Goal: Obtain resource: Download file/media

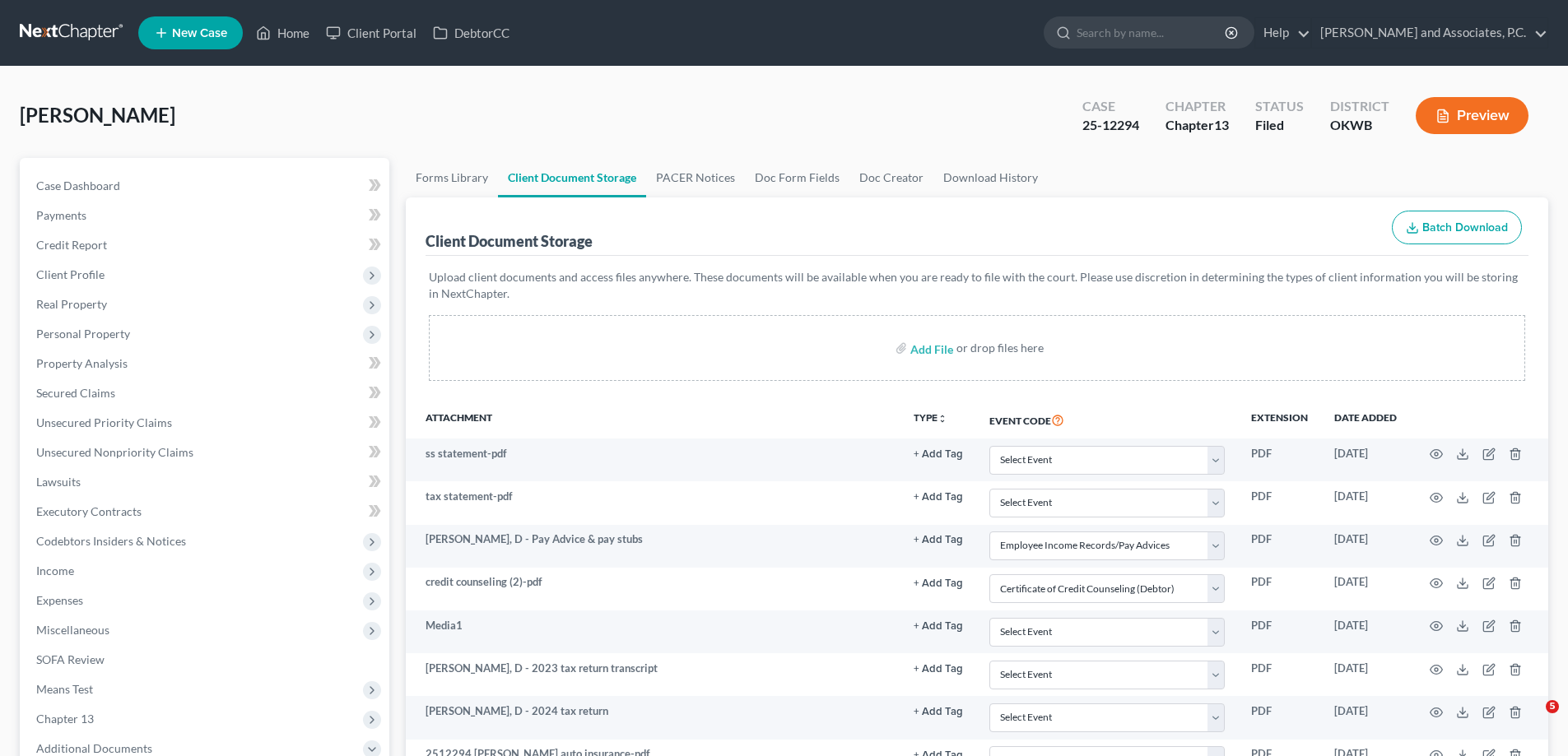
select select "3"
select select "0"
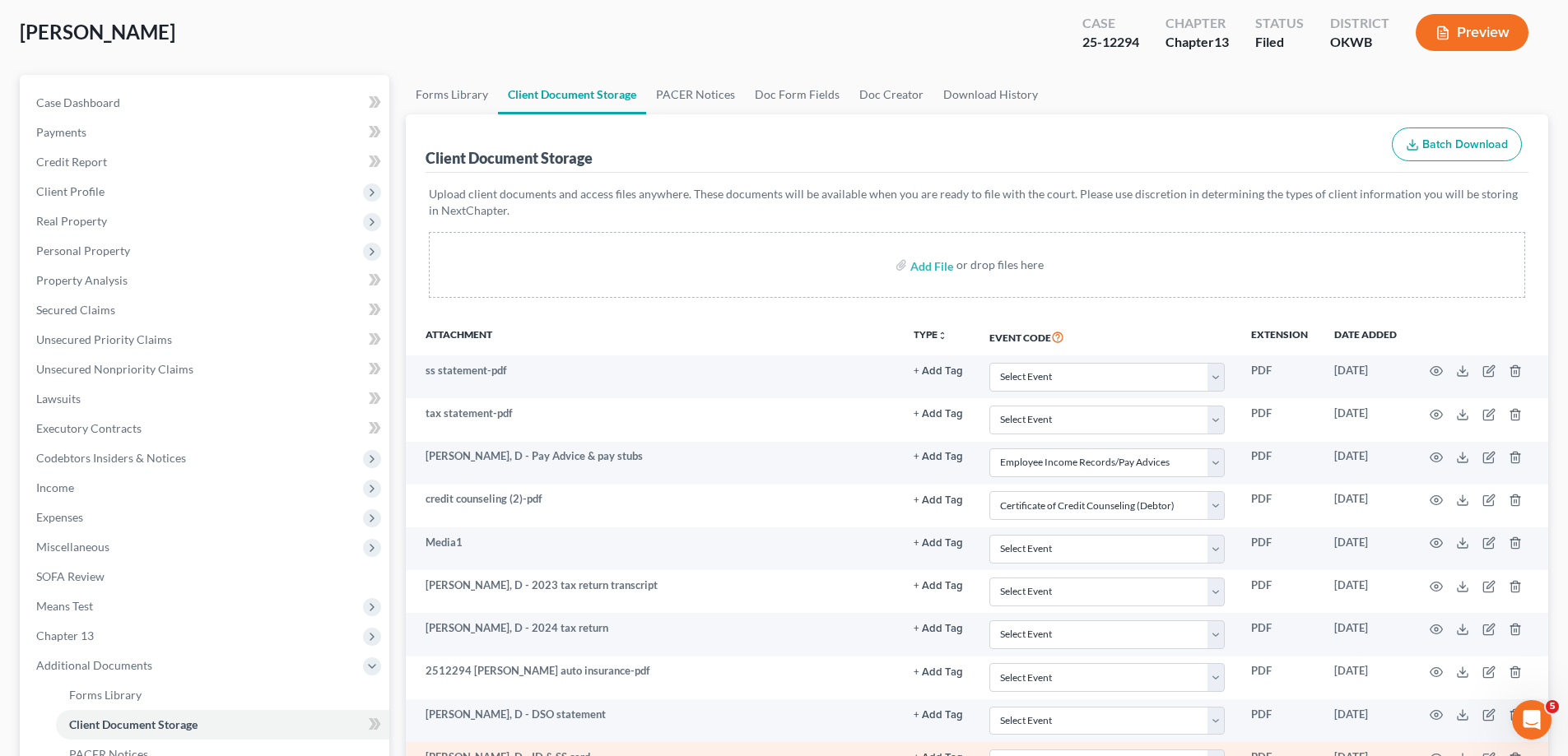
scroll to position [164, 0]
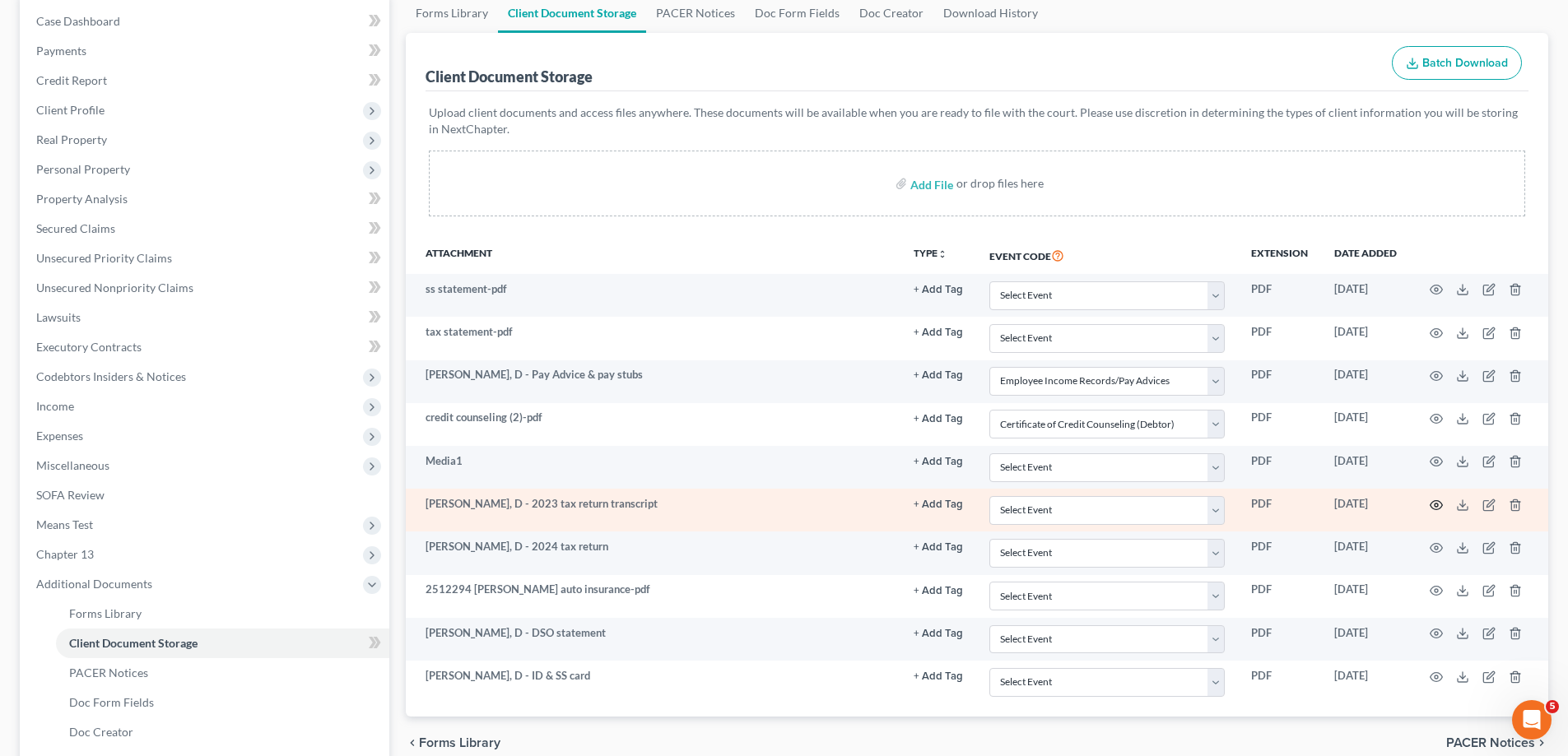
click at [1431, 506] on icon "button" at bounding box center [1437, 504] width 13 height 9
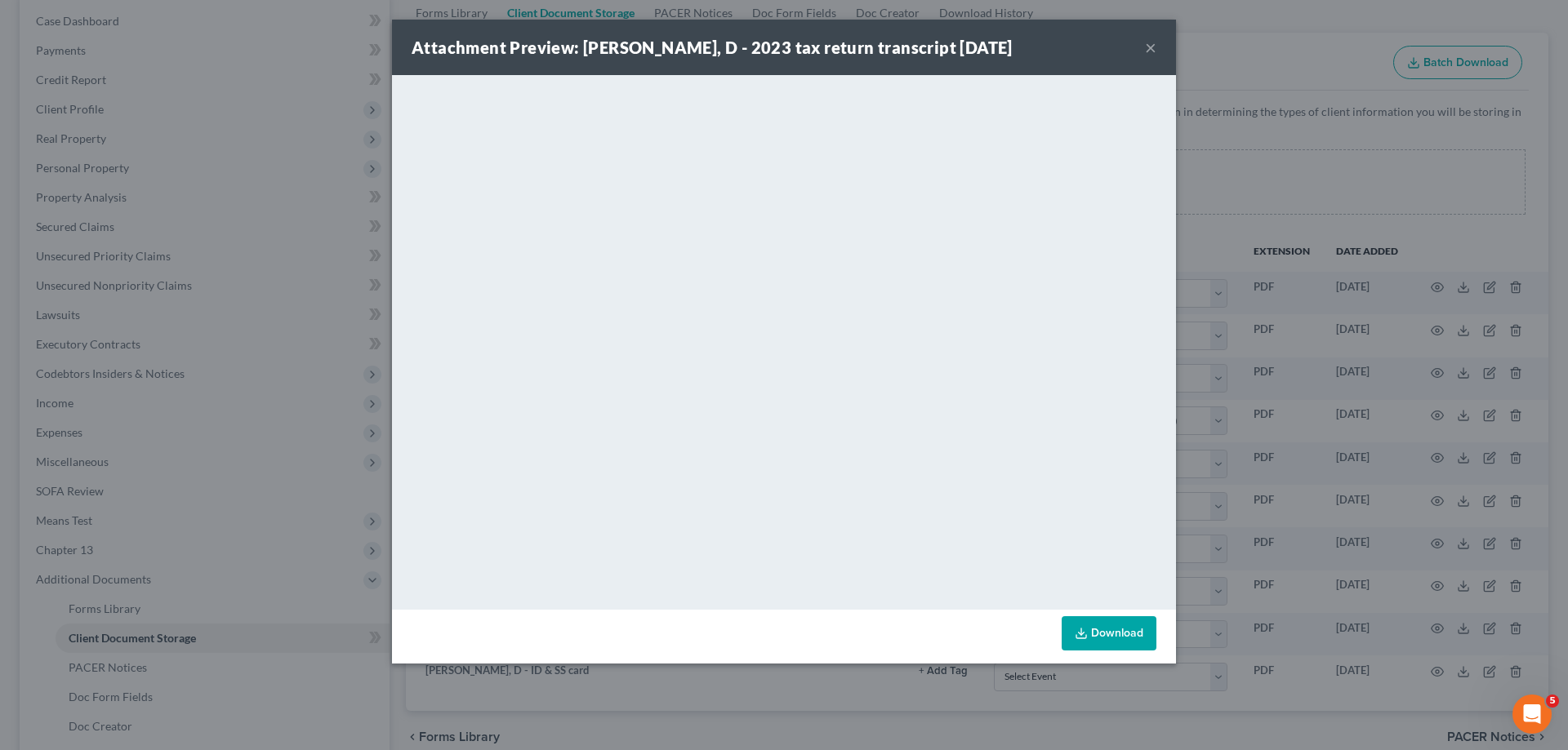
click at [1144, 50] on div "Attachment Preview: Tatum, D - 2023 tax return transcript 08/07/2025 ×" at bounding box center [784, 47] width 784 height 56
click at [1107, 635] on link "Download" at bounding box center [1108, 633] width 95 height 35
click at [1145, 44] on button "×" at bounding box center [1151, 47] width 12 height 19
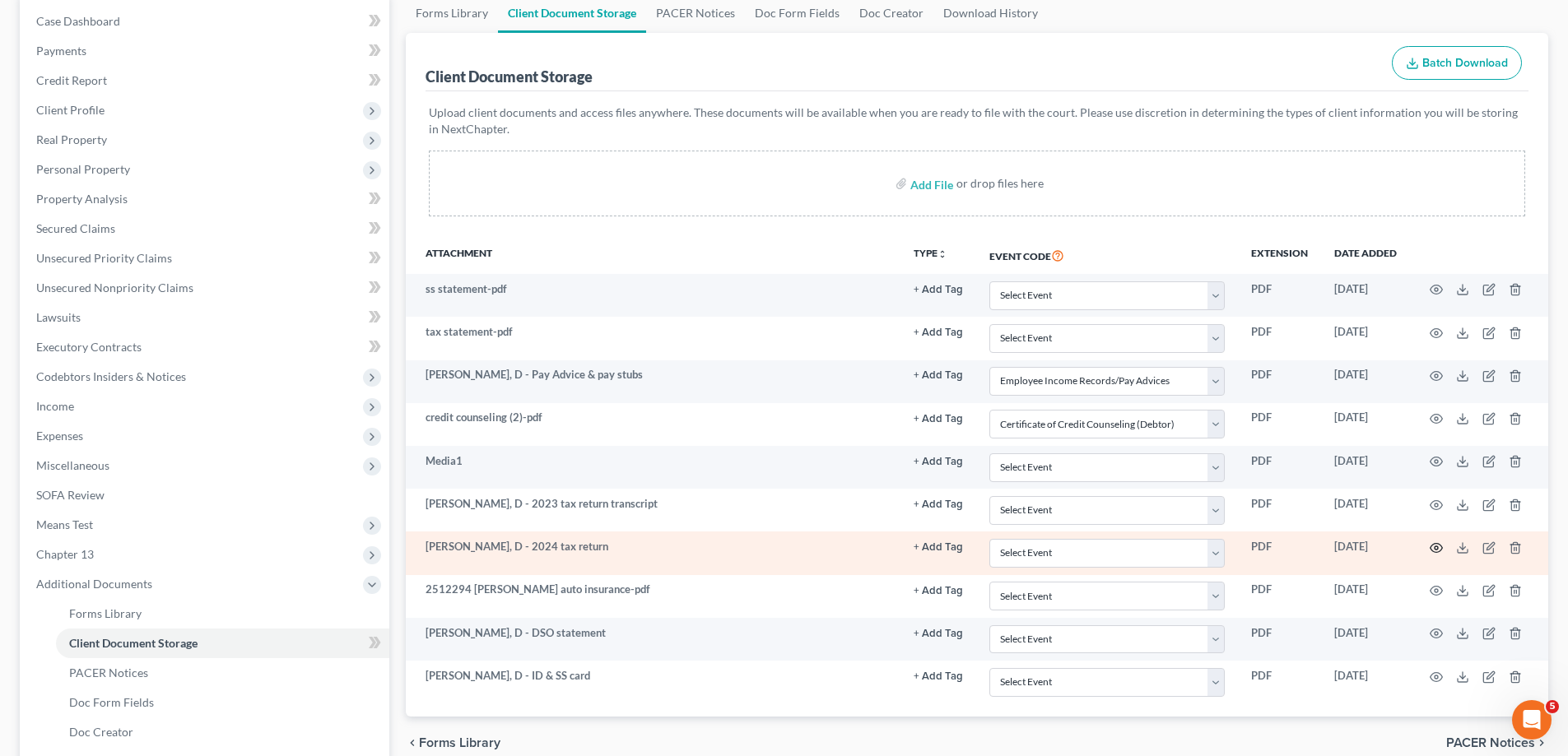
click at [1439, 549] on icon "button" at bounding box center [1437, 548] width 14 height 14
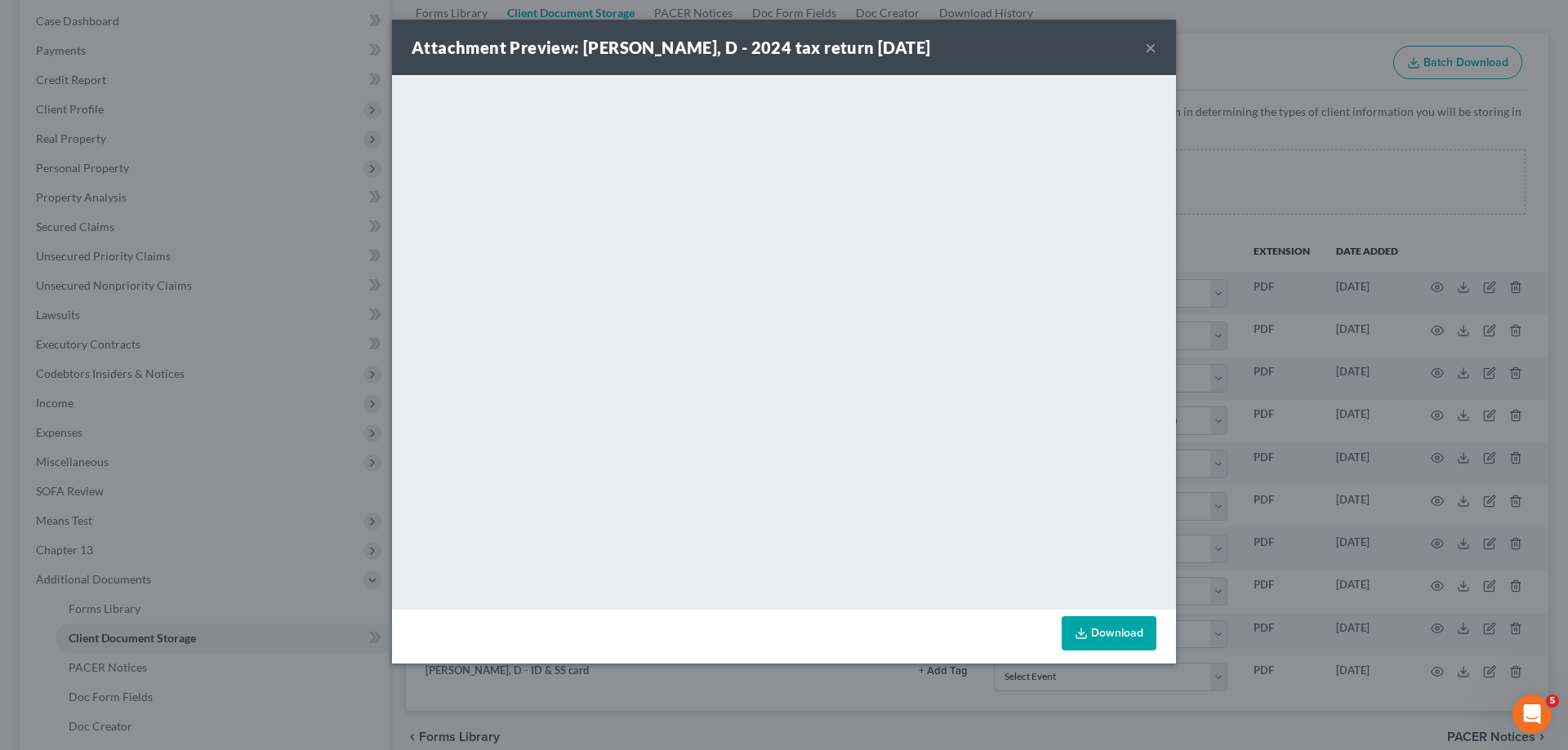
click at [1153, 45] on button "×" at bounding box center [1151, 47] width 12 height 19
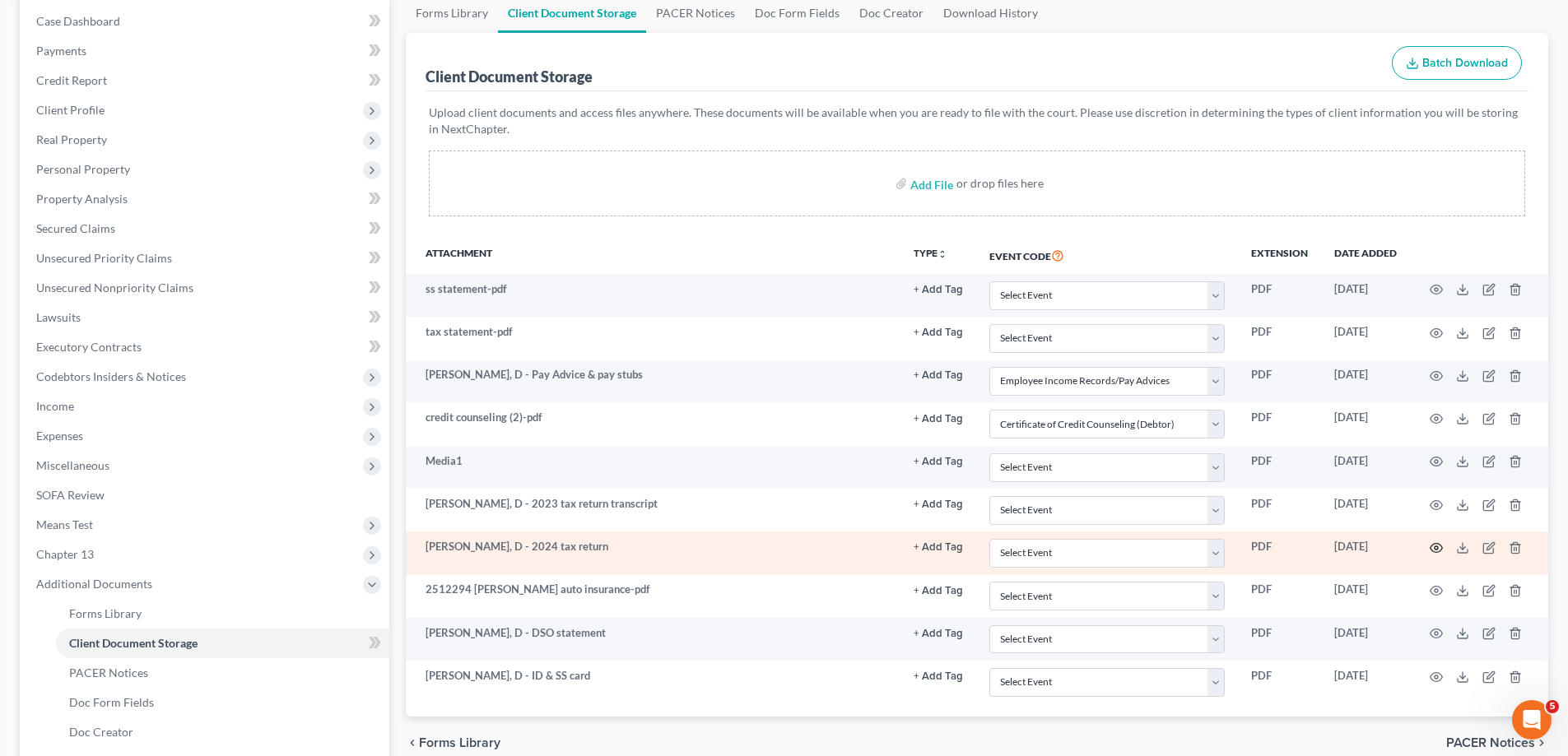
click at [1431, 549] on icon "button" at bounding box center [1437, 548] width 13 height 9
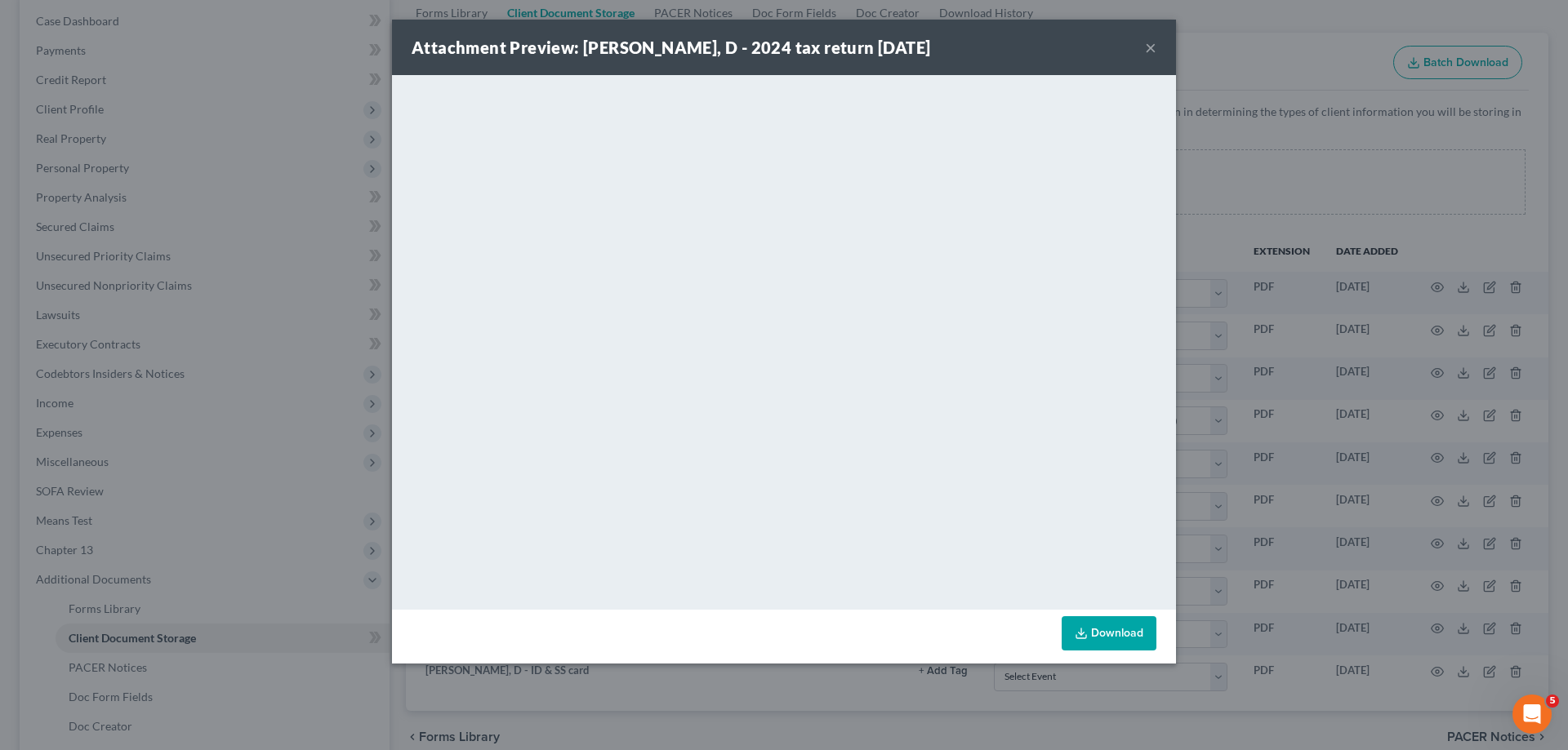
click at [1152, 45] on button "×" at bounding box center [1151, 47] width 12 height 19
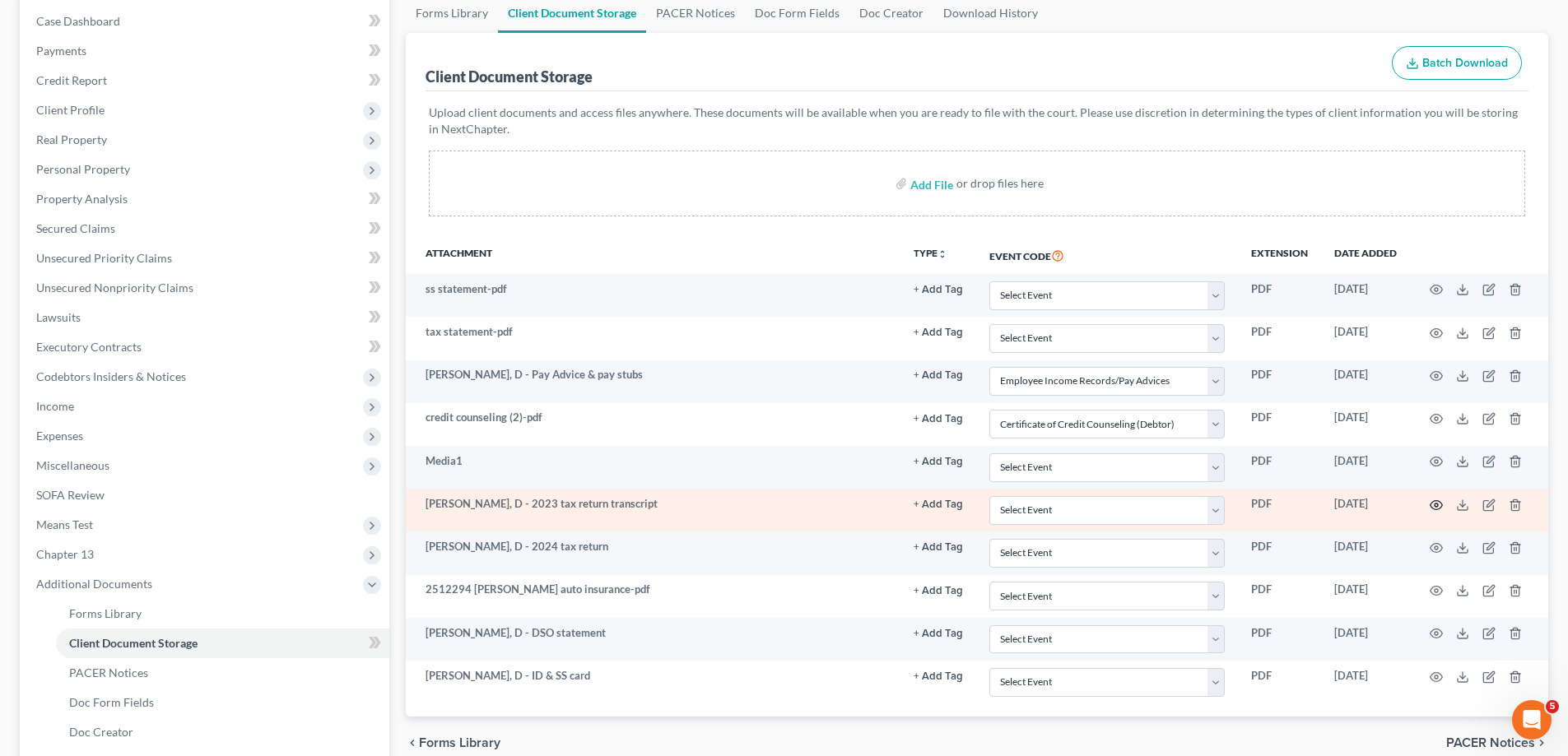
click at [1438, 500] on icon "button" at bounding box center [1437, 505] width 14 height 14
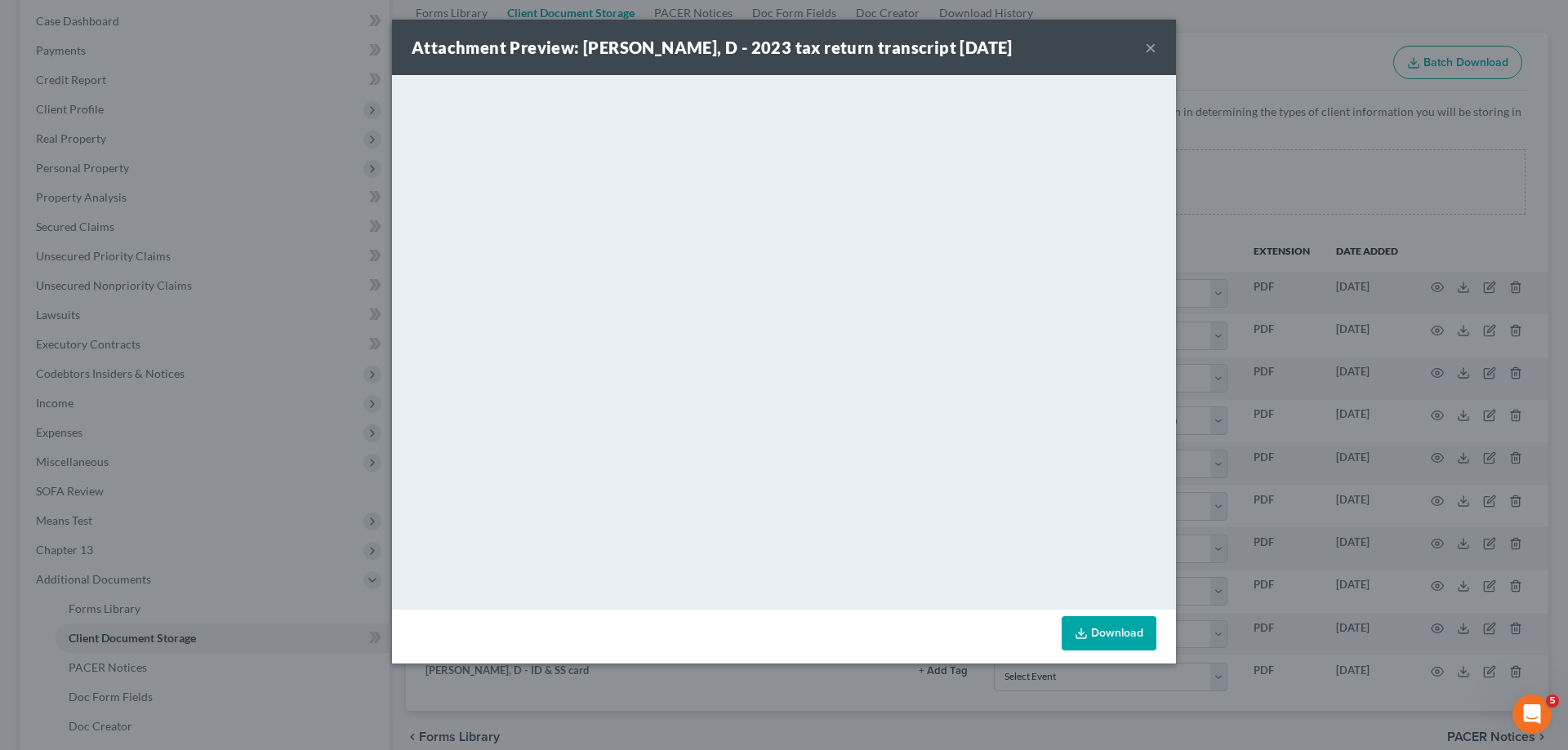
click at [1152, 50] on button "×" at bounding box center [1151, 47] width 12 height 19
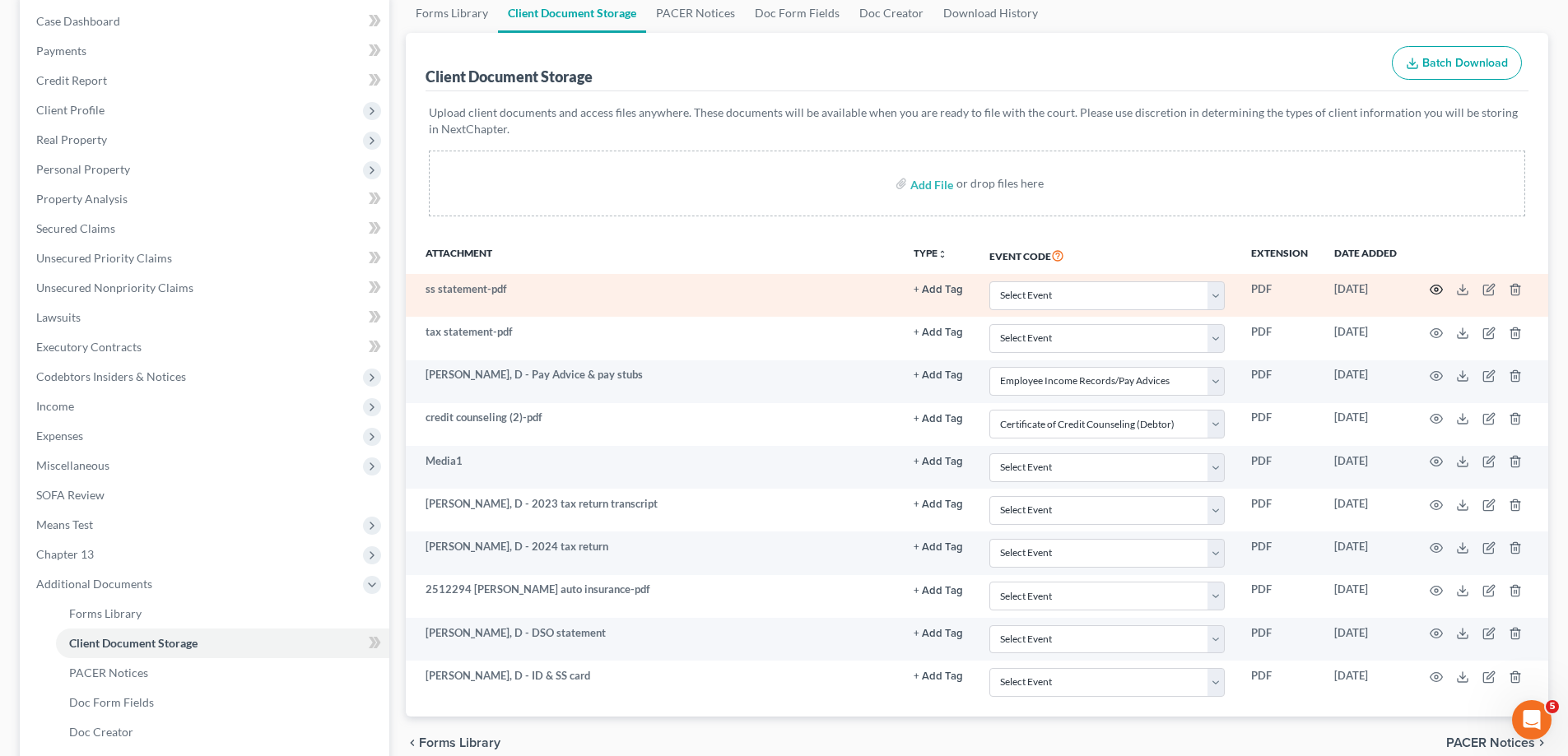
click at [1435, 294] on icon "button" at bounding box center [1437, 289] width 13 height 9
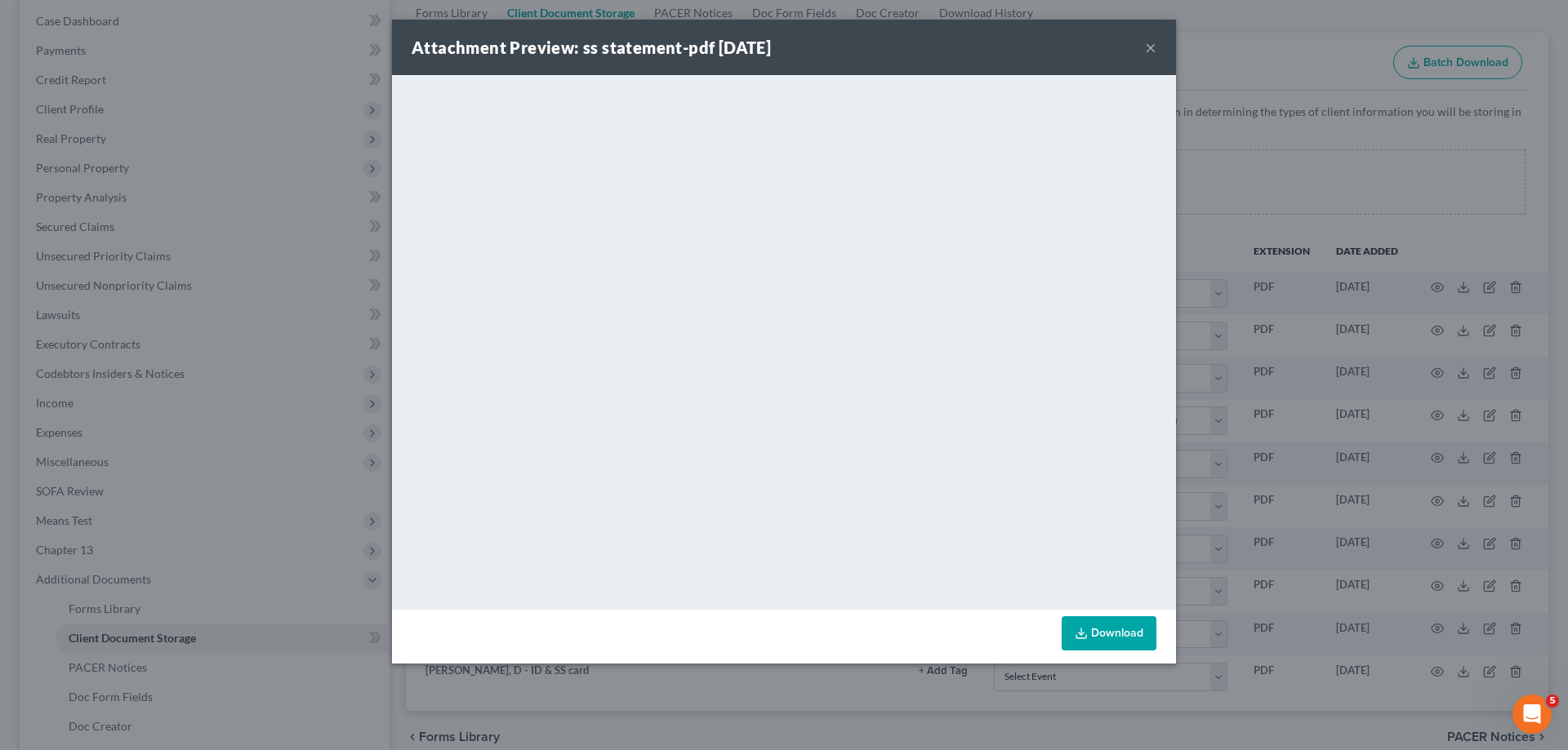
click at [1158, 48] on div "Attachment Preview: ss statement-pdf 07/28/2025 ×" at bounding box center [784, 47] width 784 height 56
click at [1145, 46] on button "×" at bounding box center [1151, 47] width 12 height 19
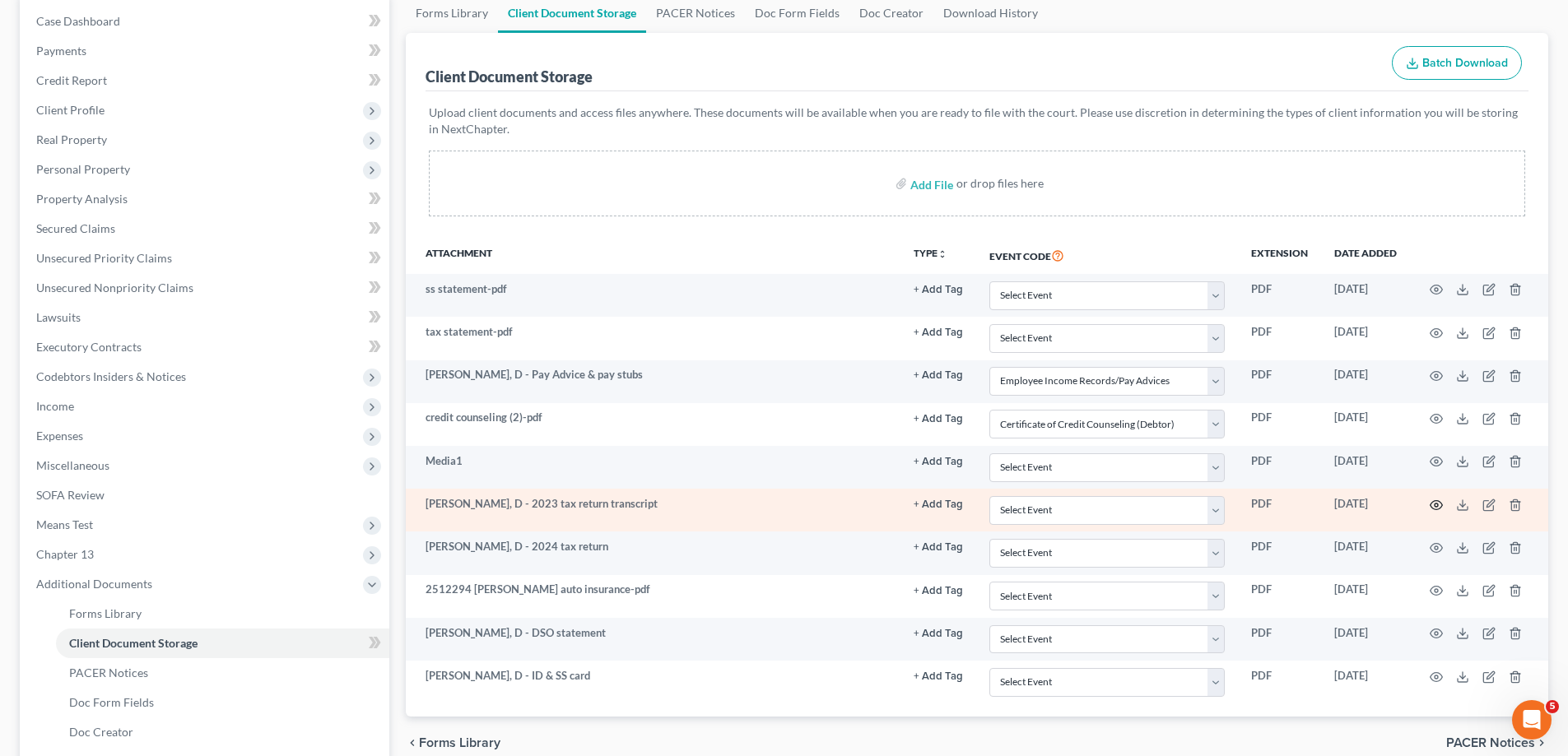
click at [1435, 507] on icon "button" at bounding box center [1437, 505] width 14 height 14
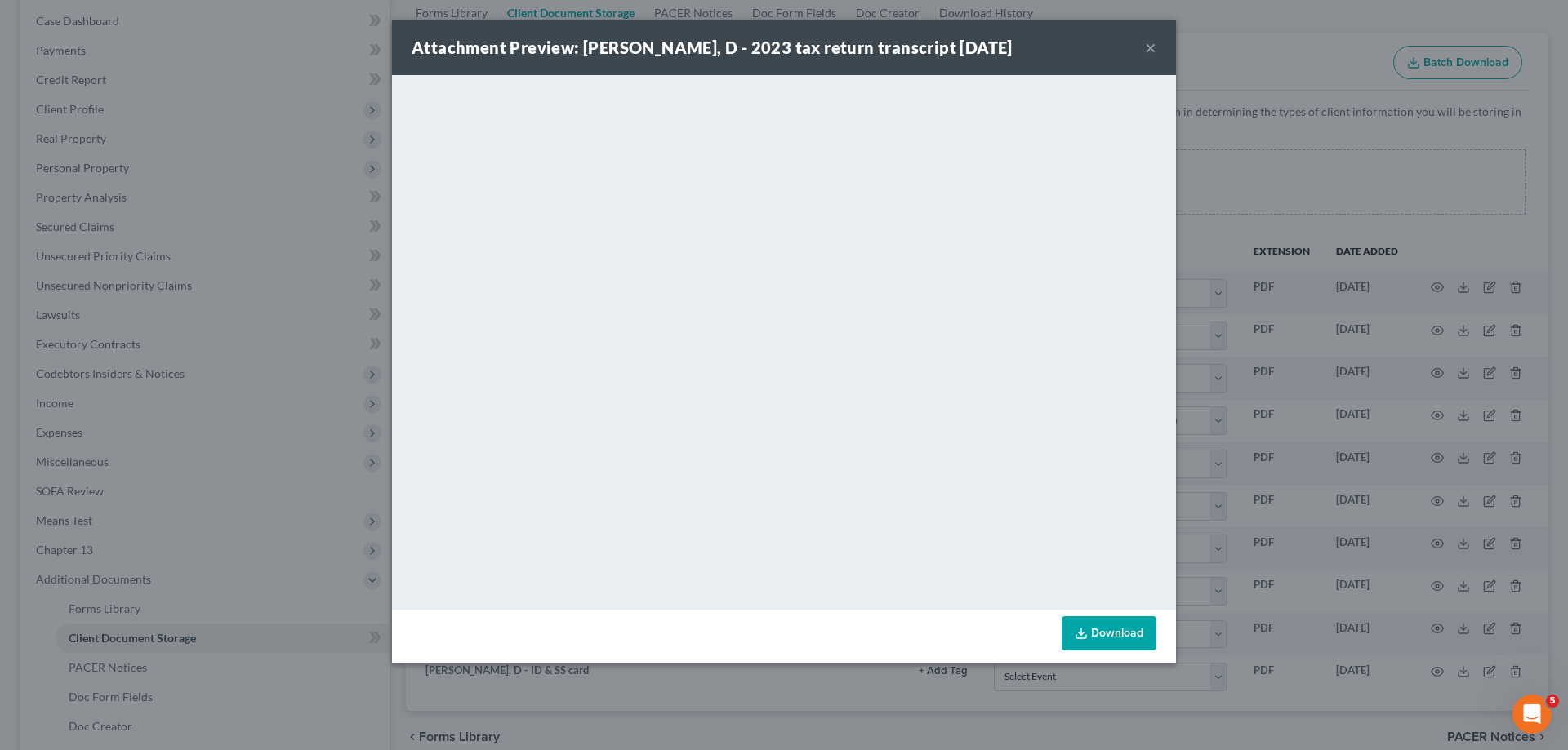
click at [1147, 42] on button "×" at bounding box center [1151, 47] width 12 height 19
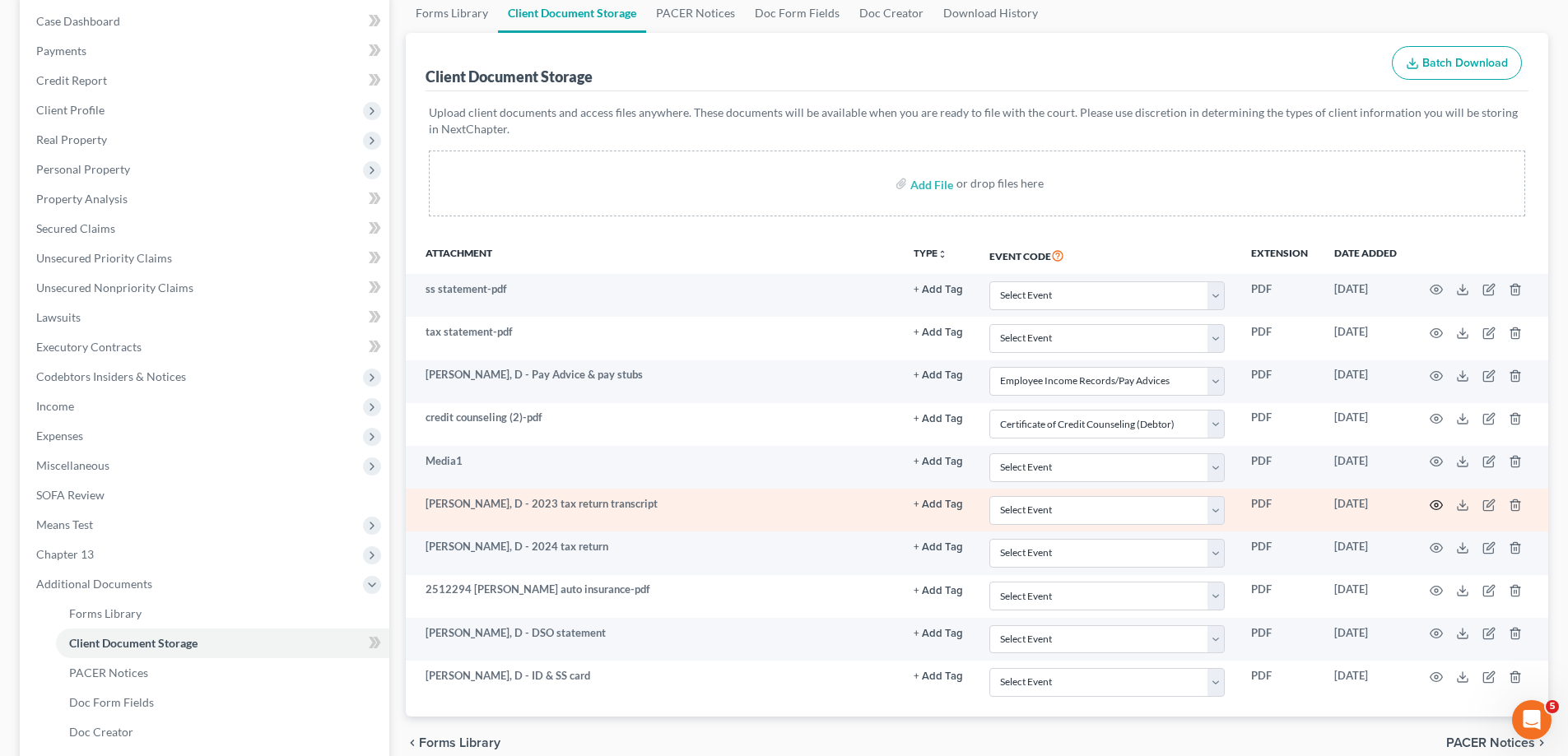
click at [1435, 506] on circle "button" at bounding box center [1436, 505] width 3 height 3
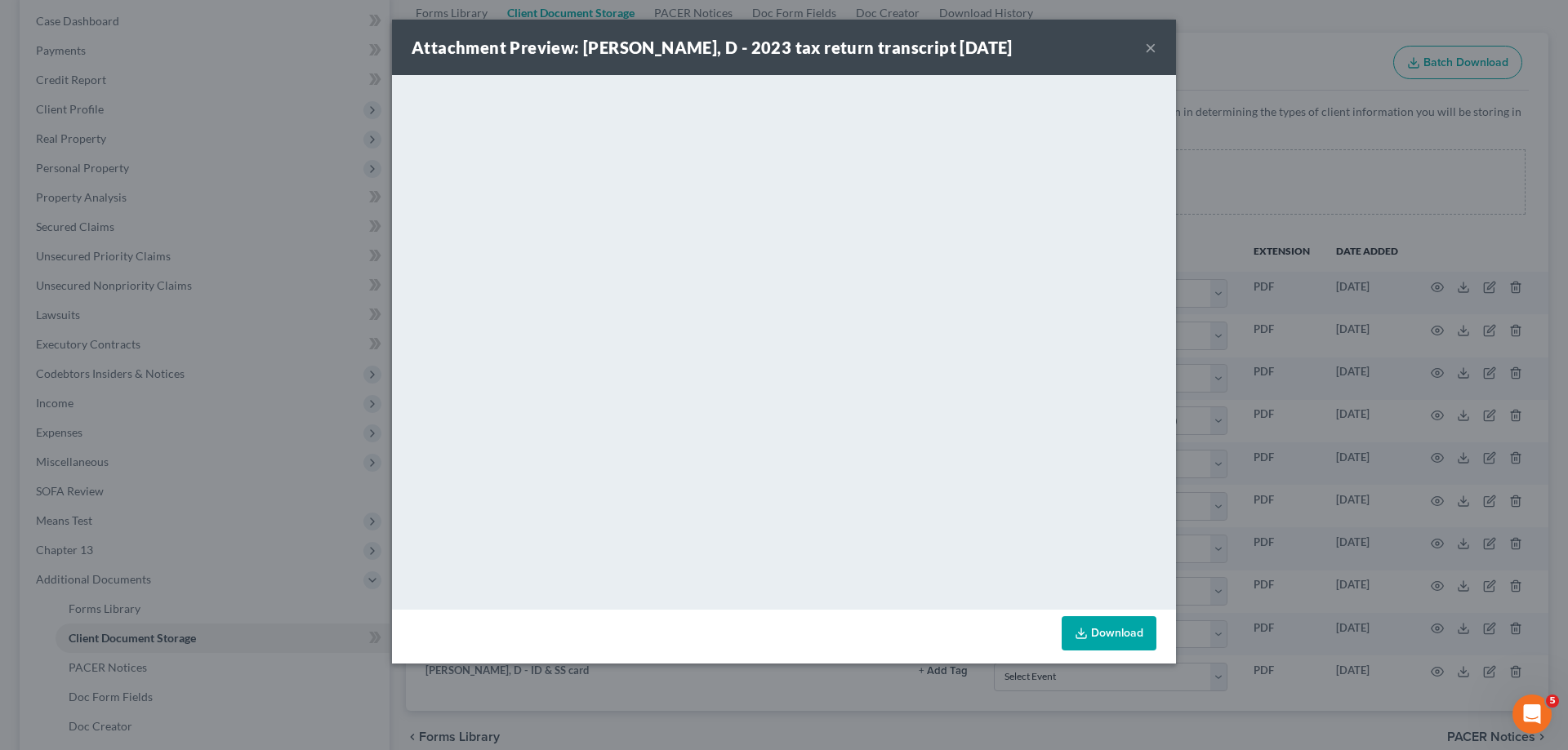
click at [1146, 45] on button "×" at bounding box center [1151, 47] width 12 height 19
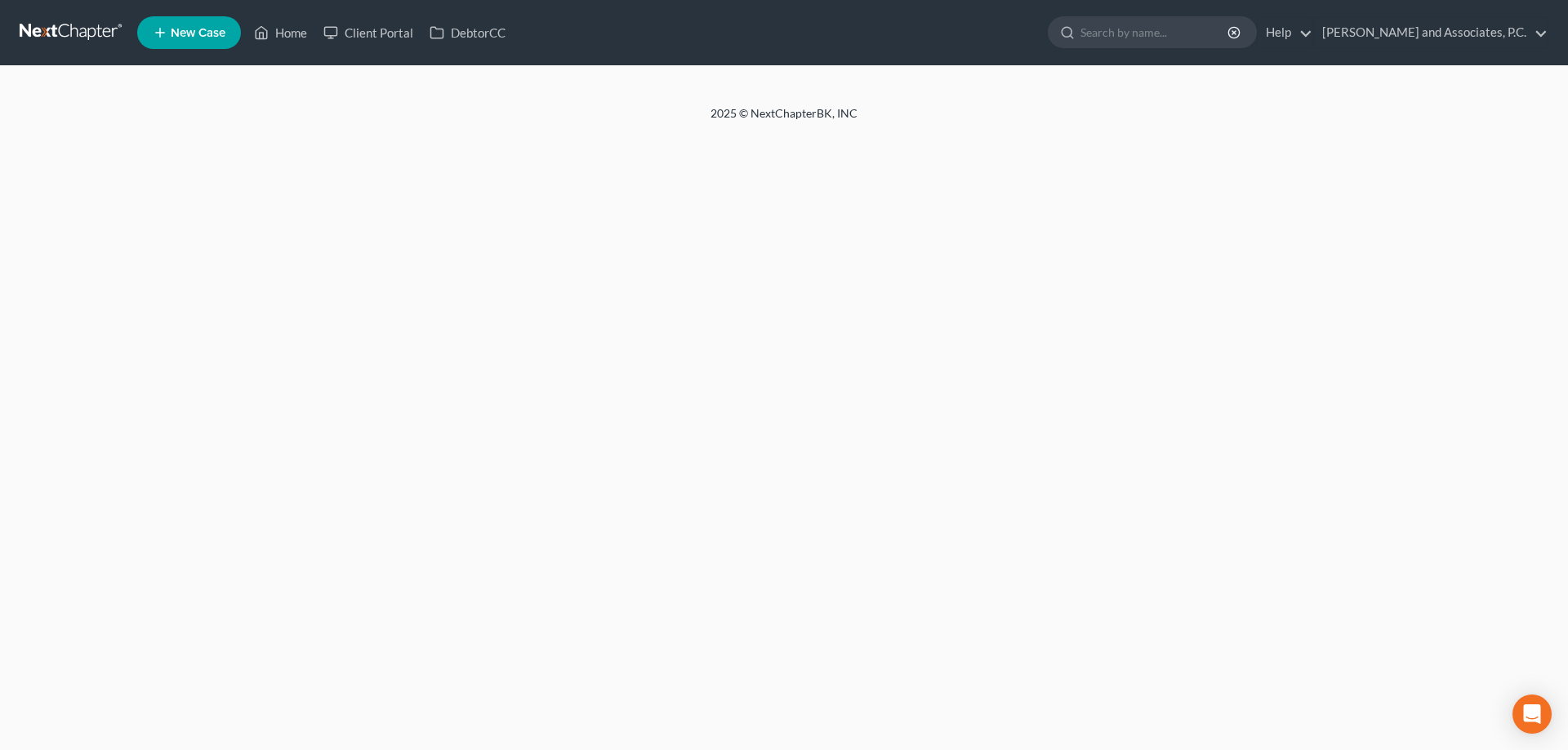
select select "3"
select select "0"
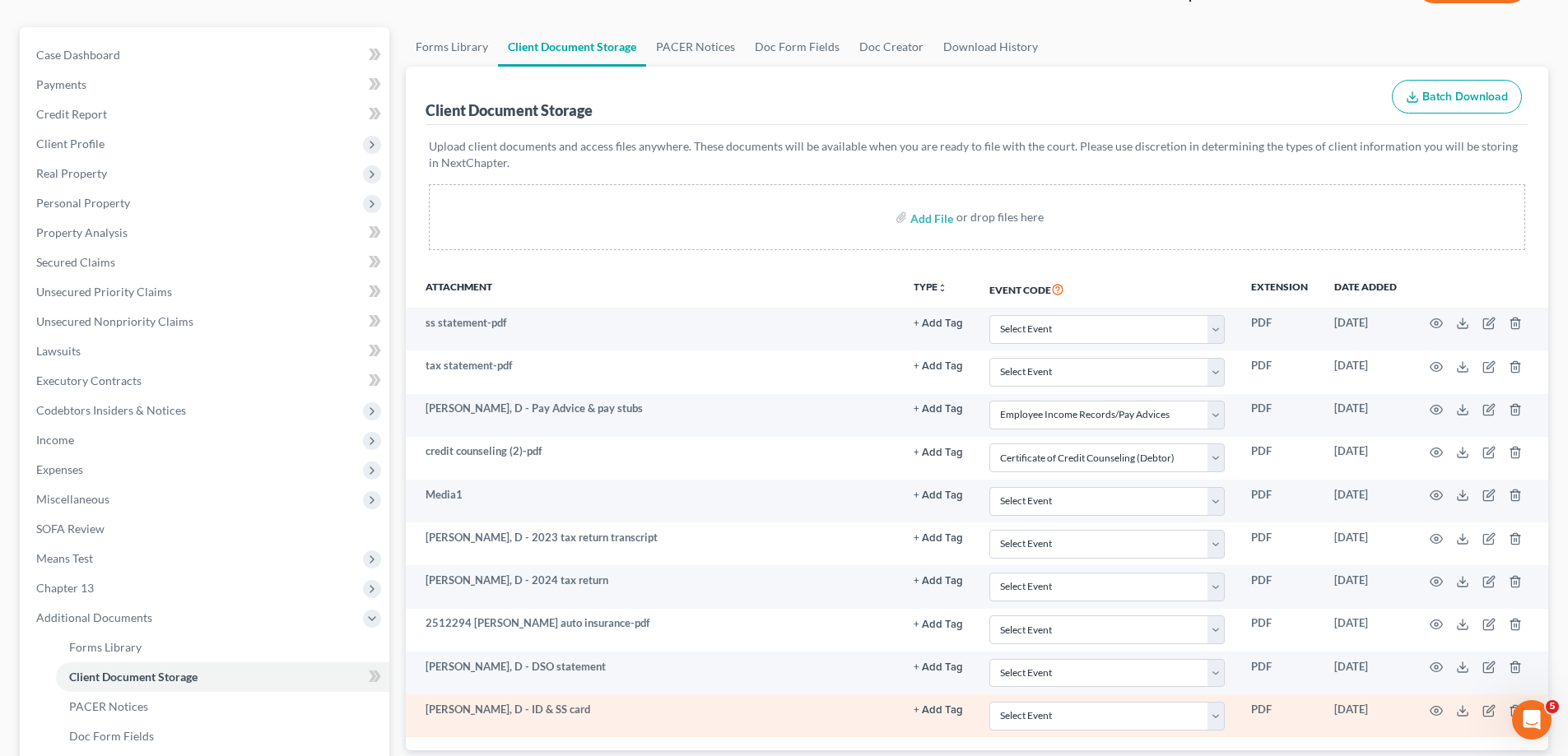
scroll to position [247, 0]
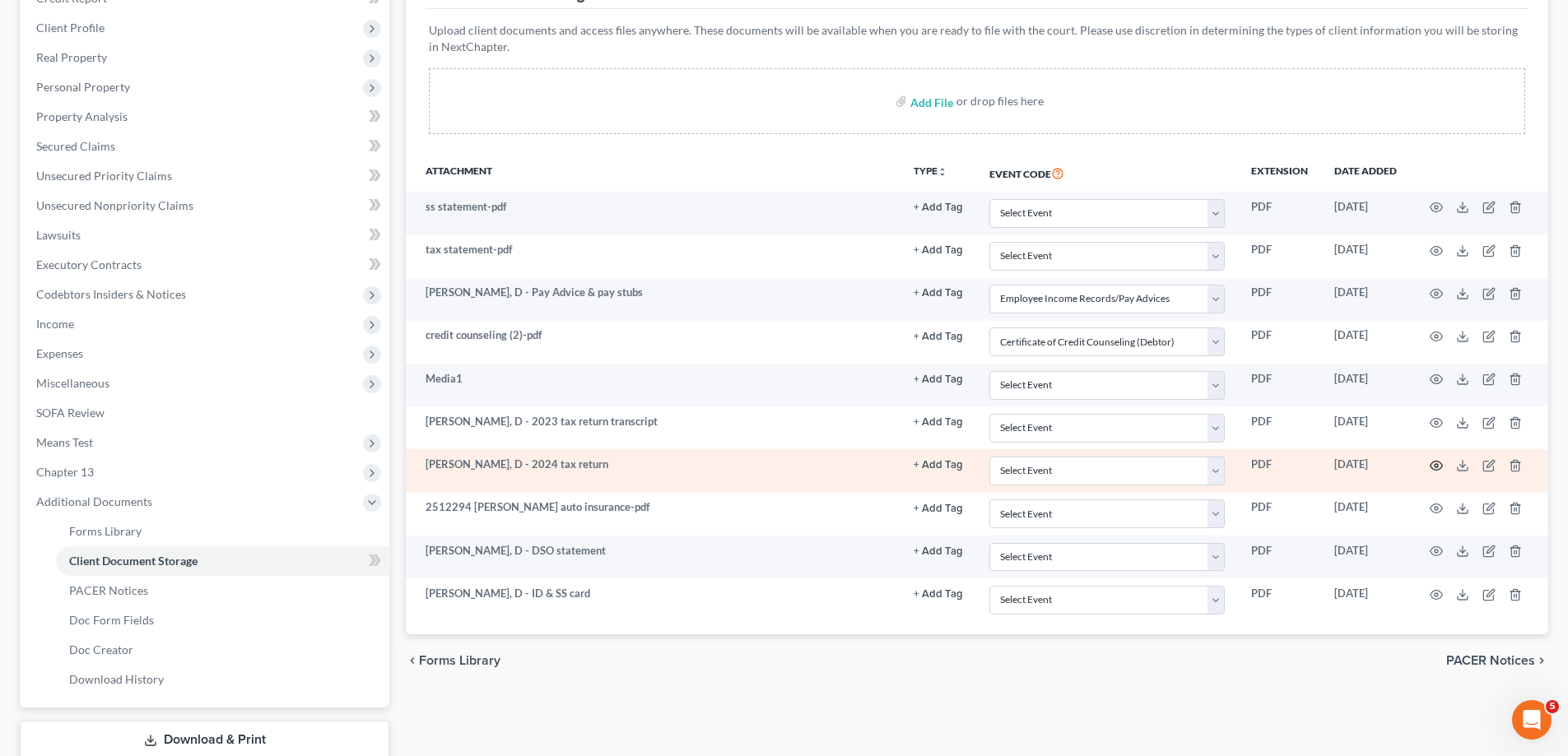
click at [1437, 468] on icon "button" at bounding box center [1437, 466] width 14 height 14
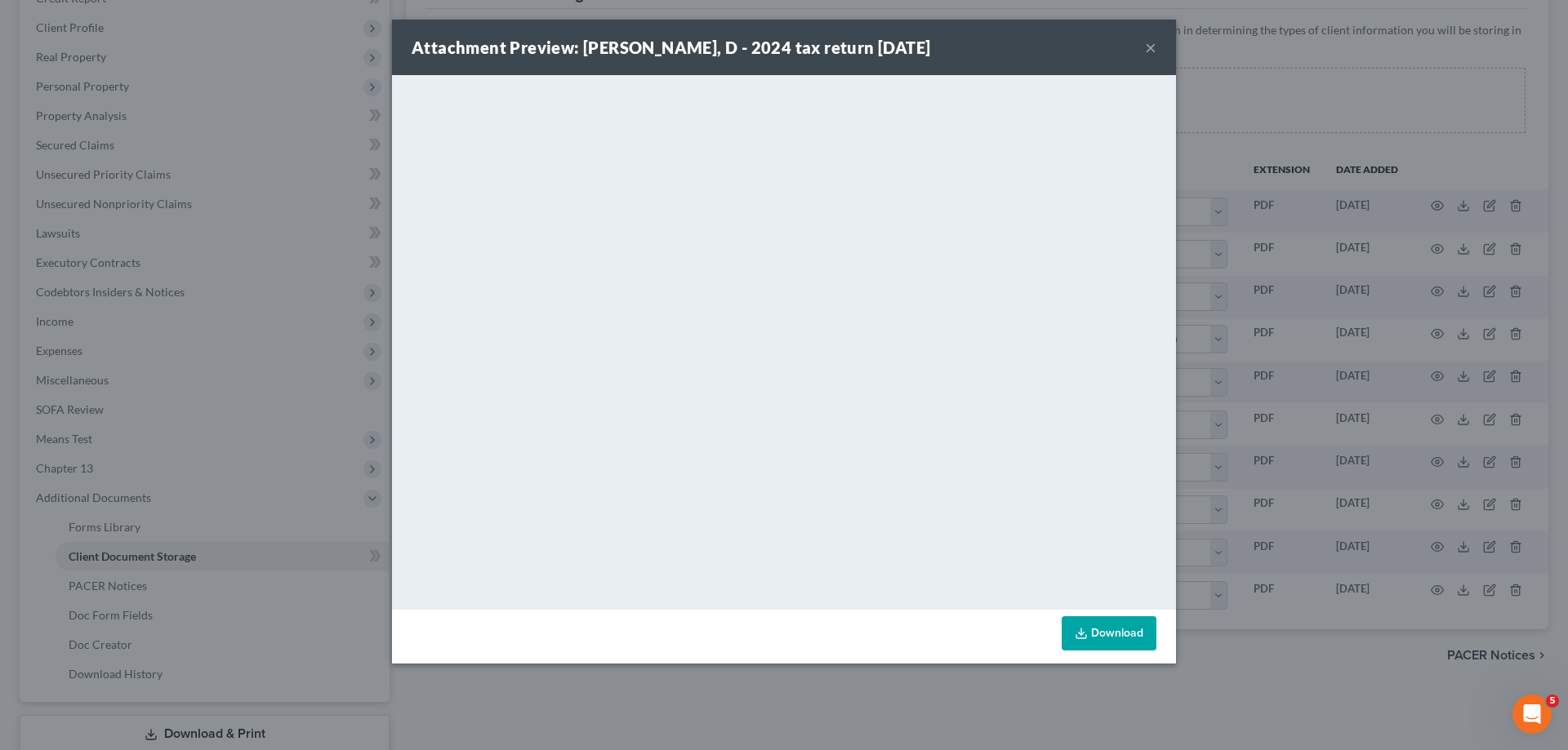
click at [1148, 50] on button "×" at bounding box center [1151, 47] width 12 height 19
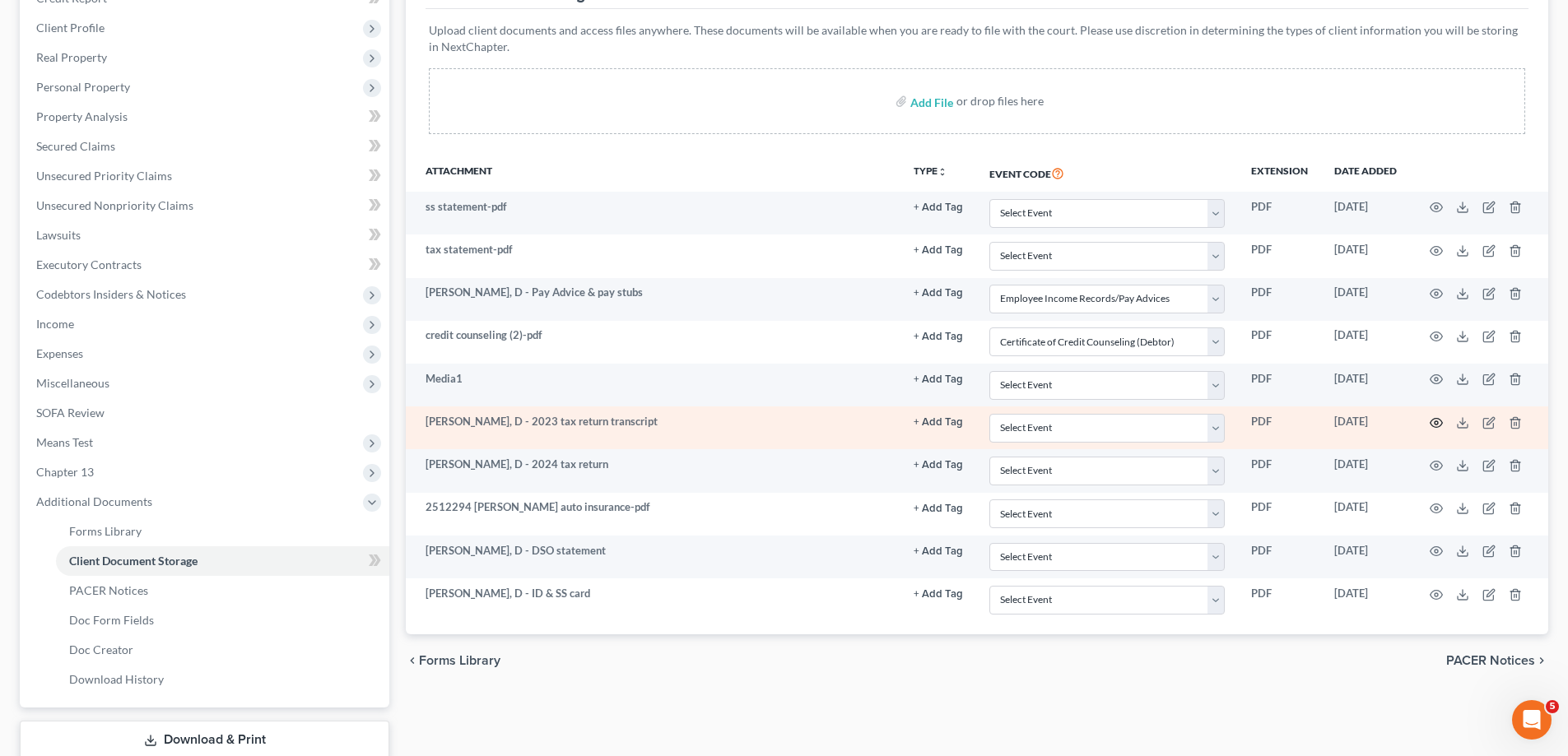
click at [1438, 423] on circle "button" at bounding box center [1436, 422] width 3 height 3
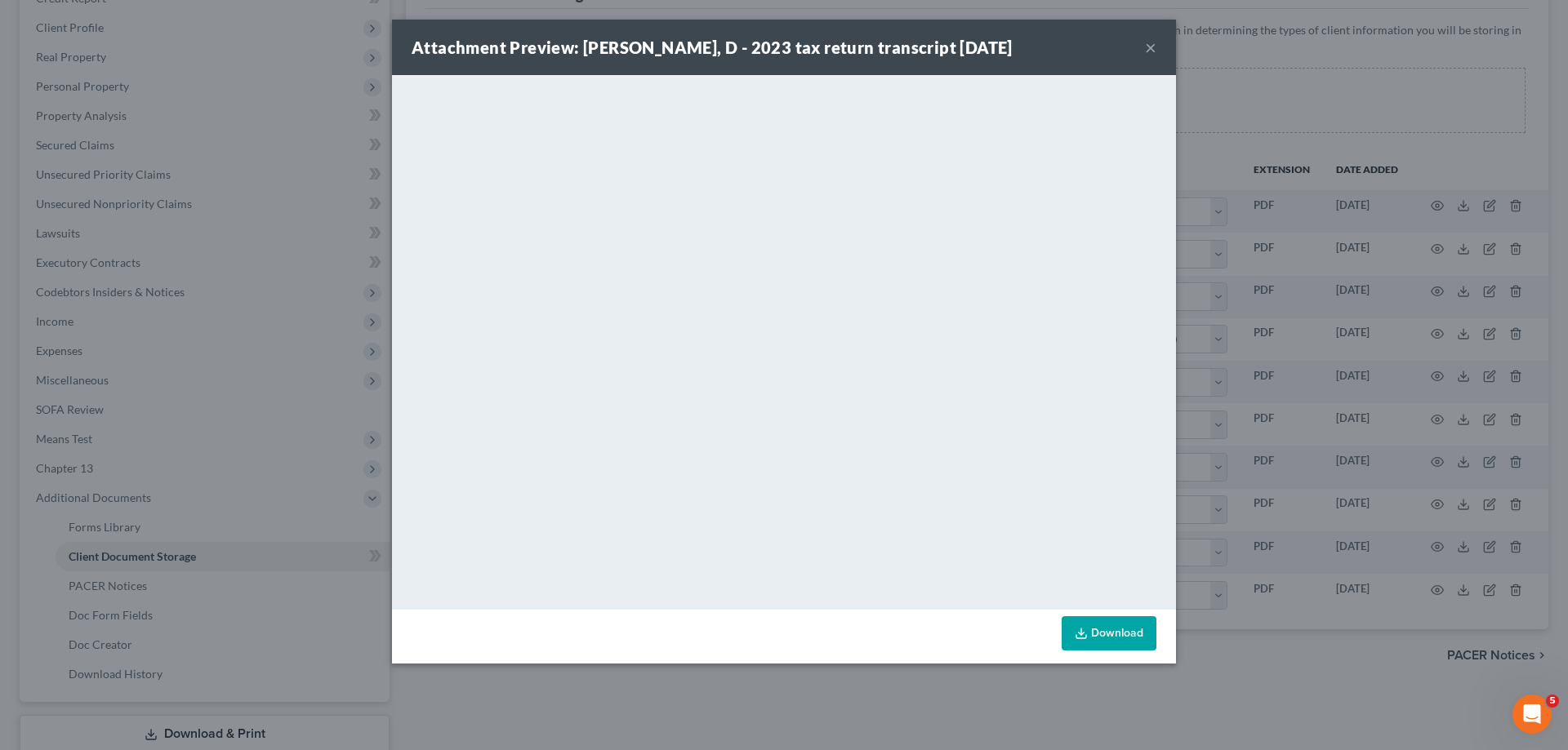
click at [1152, 48] on button "×" at bounding box center [1151, 47] width 12 height 19
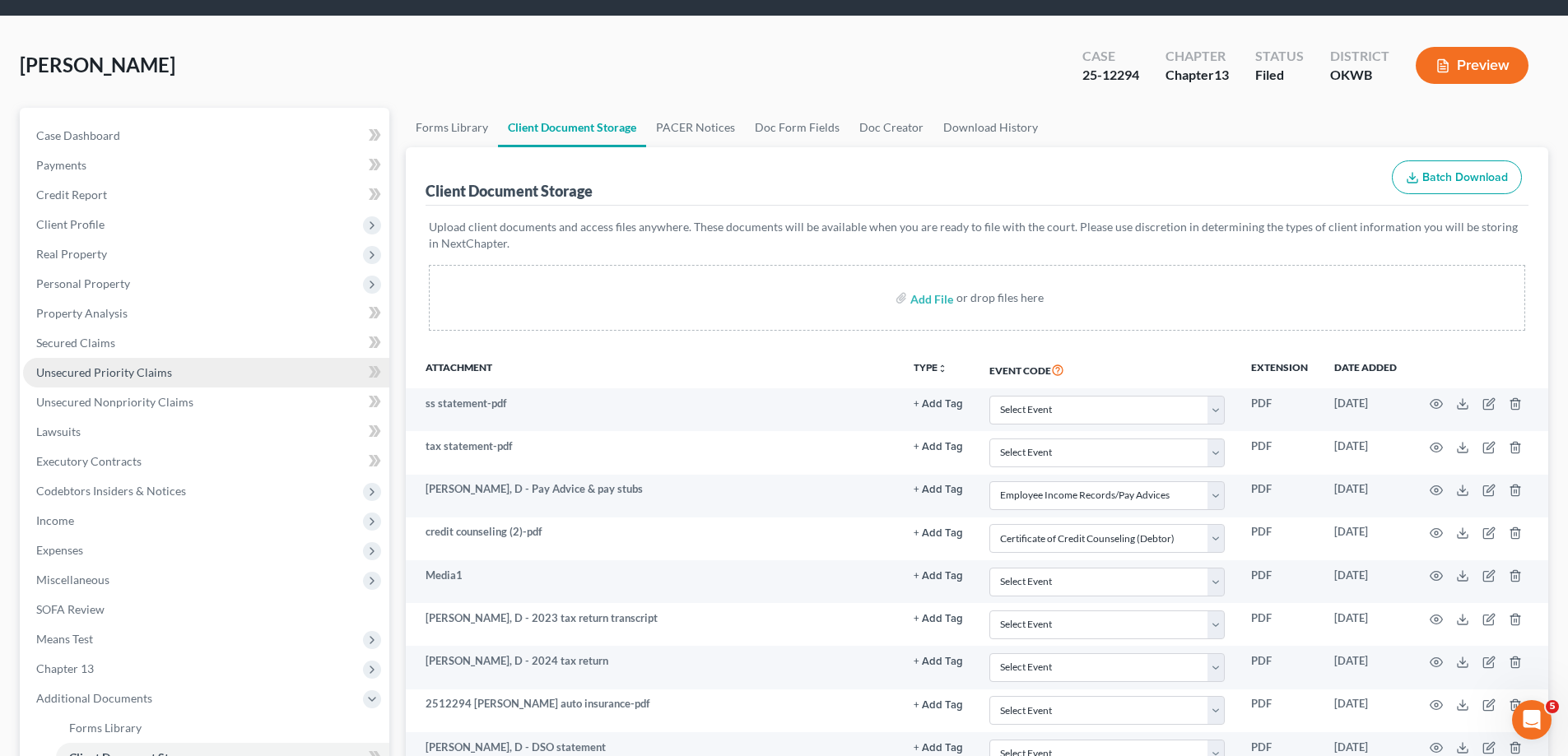
scroll to position [0, 0]
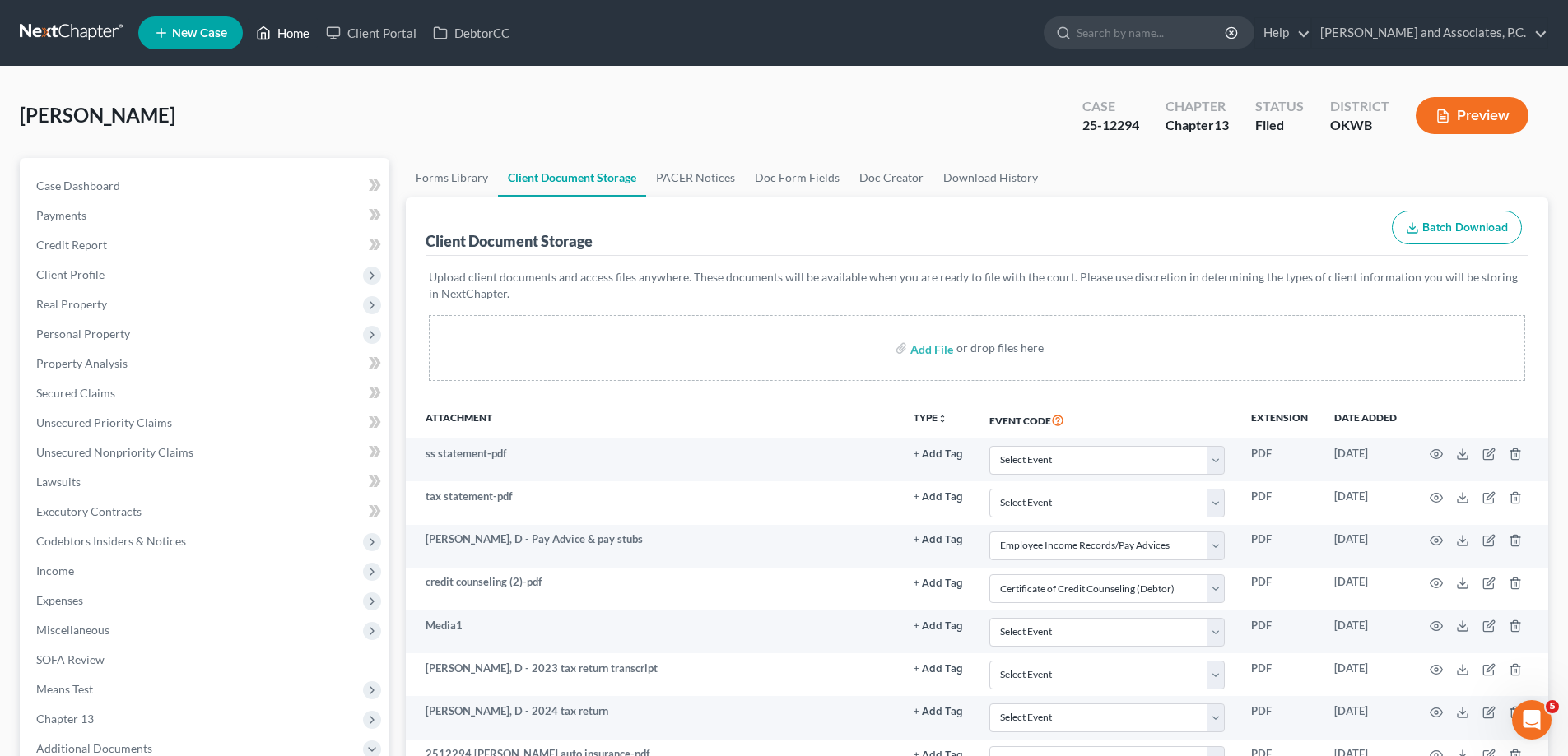
click at [296, 32] on link "Home" at bounding box center [283, 33] width 70 height 29
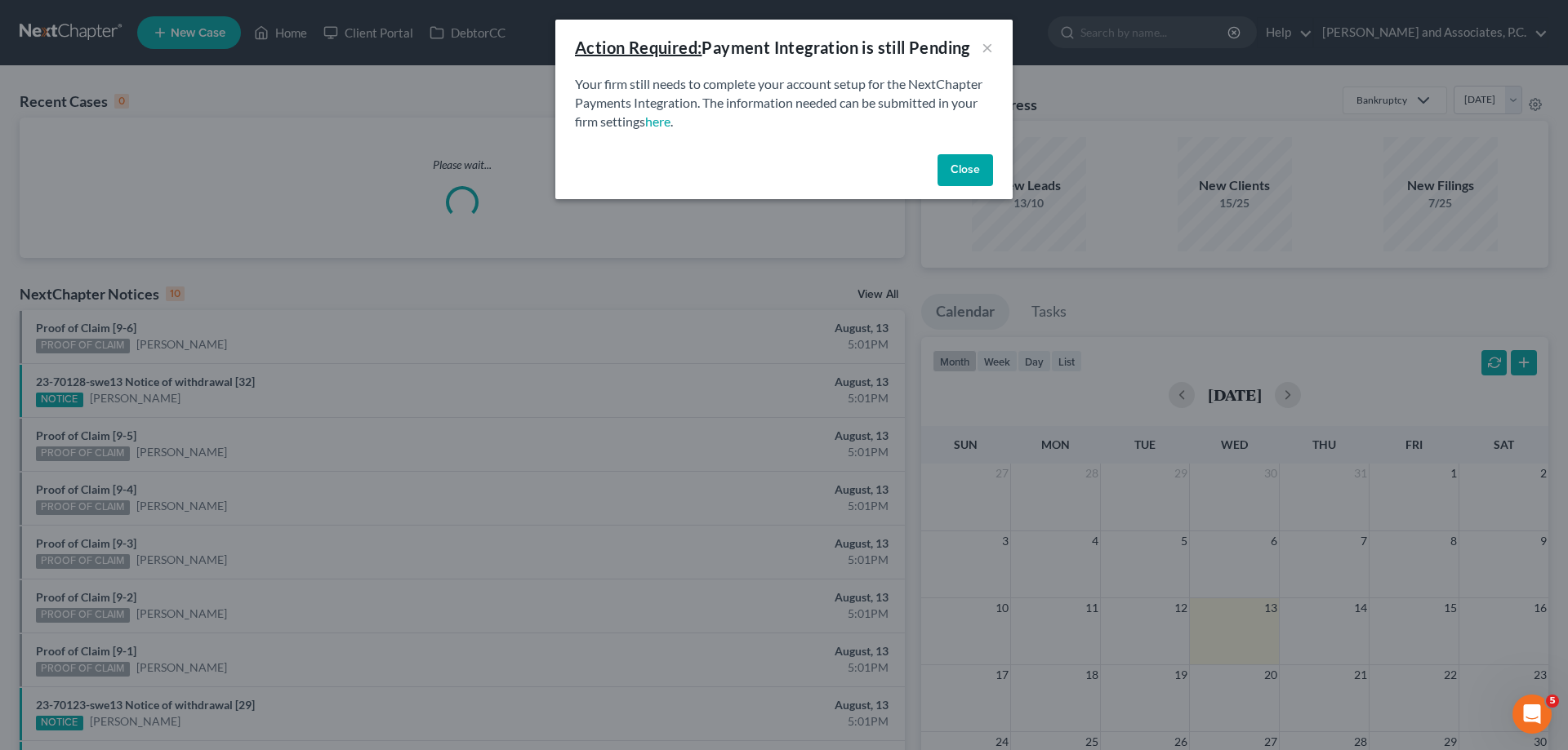
click at [954, 178] on button "Close" at bounding box center [966, 171] width 56 height 33
